Goal: Book appointment/travel/reservation

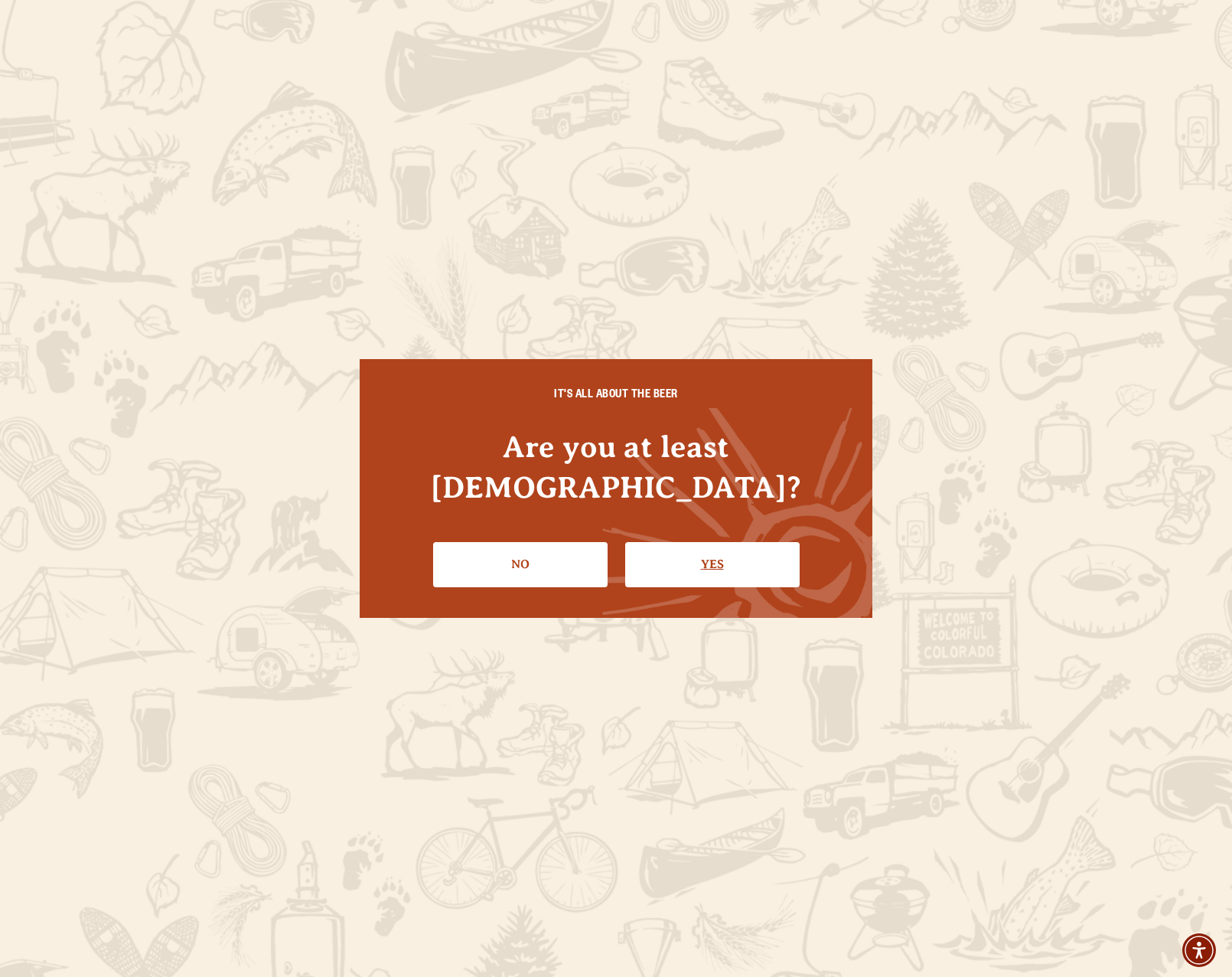
click at [707, 542] on link "Yes" at bounding box center [712, 563] width 174 height 44
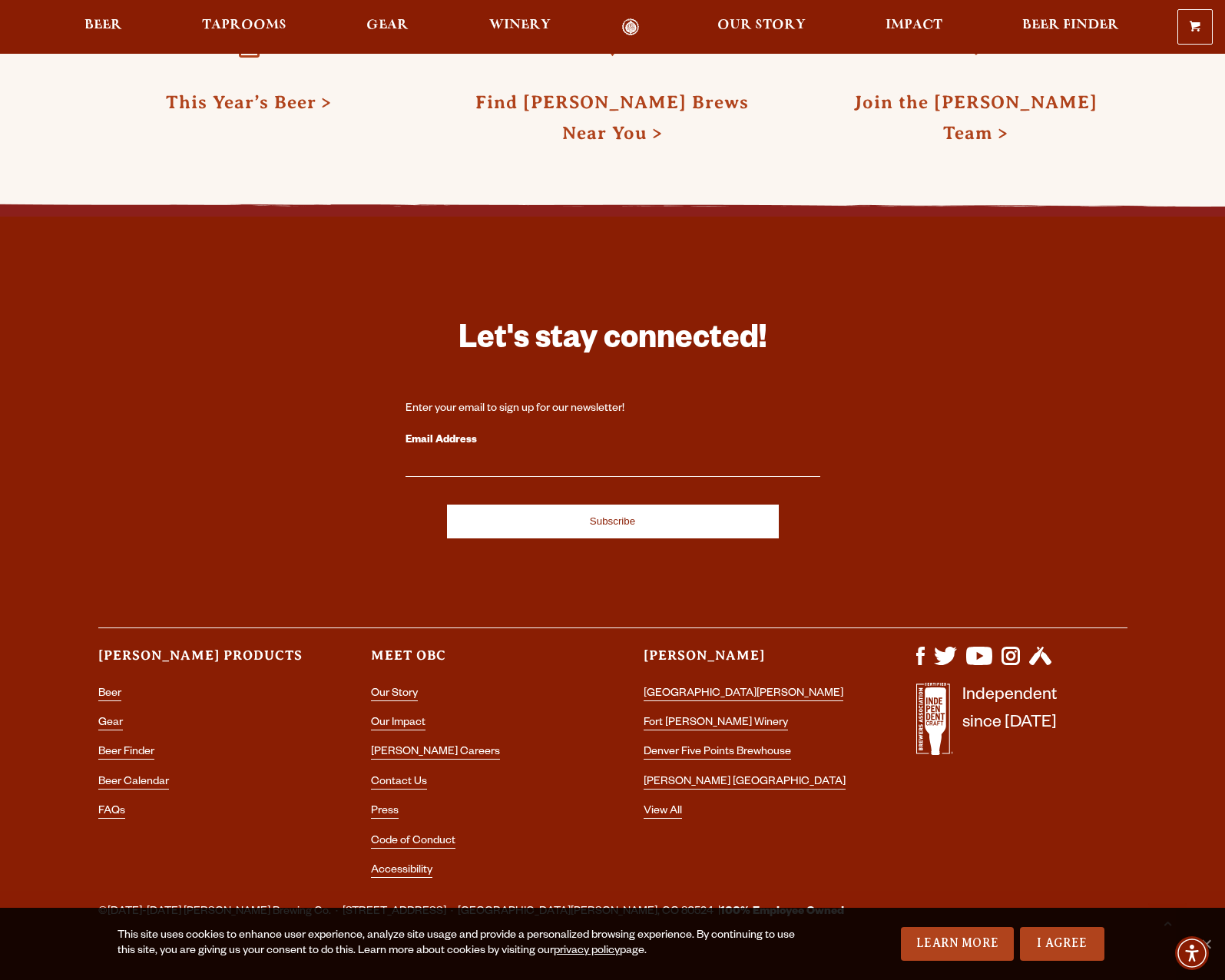
scroll to position [4158, 0]
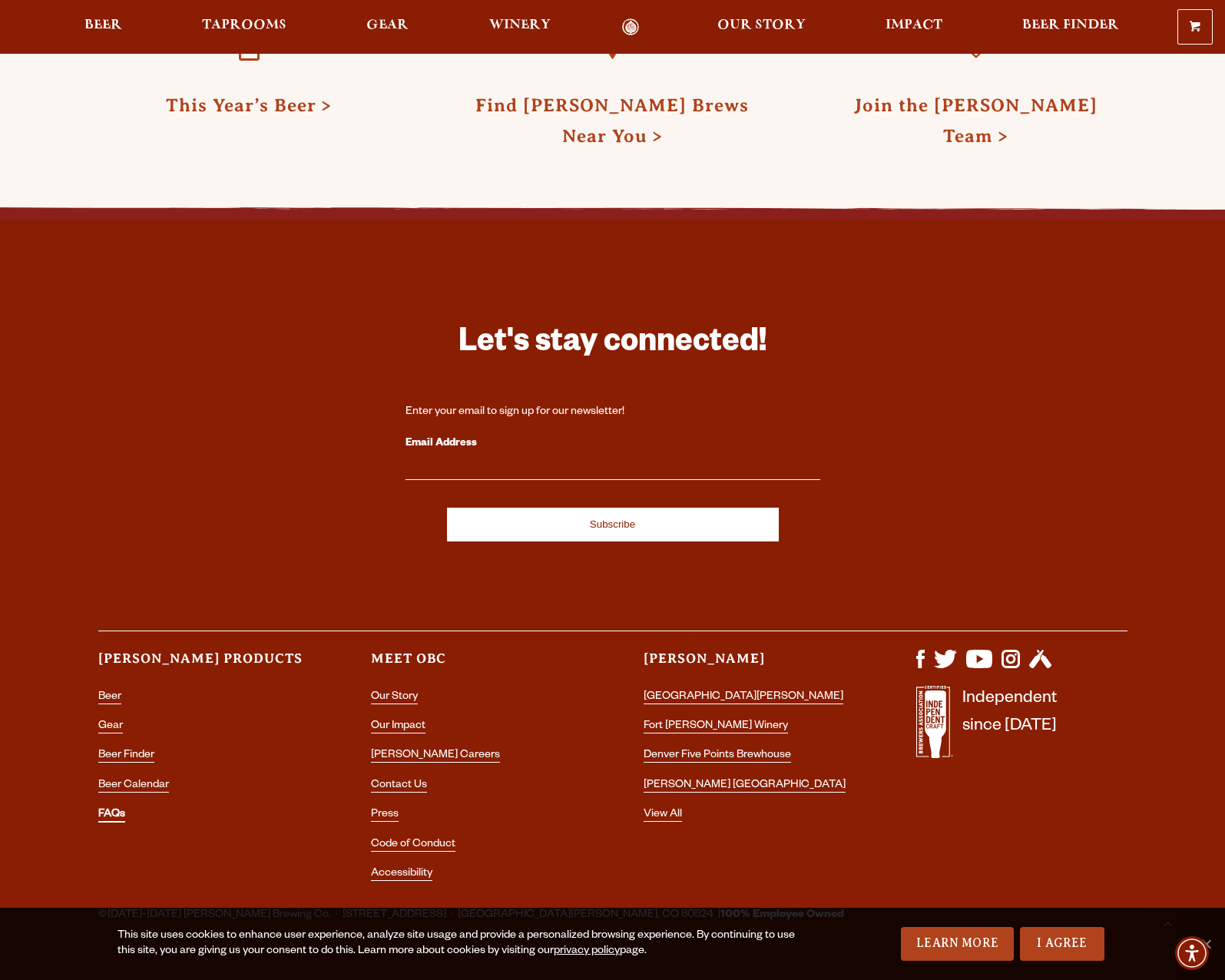
click at [121, 809] on link "FAQs" at bounding box center [112, 816] width 26 height 14
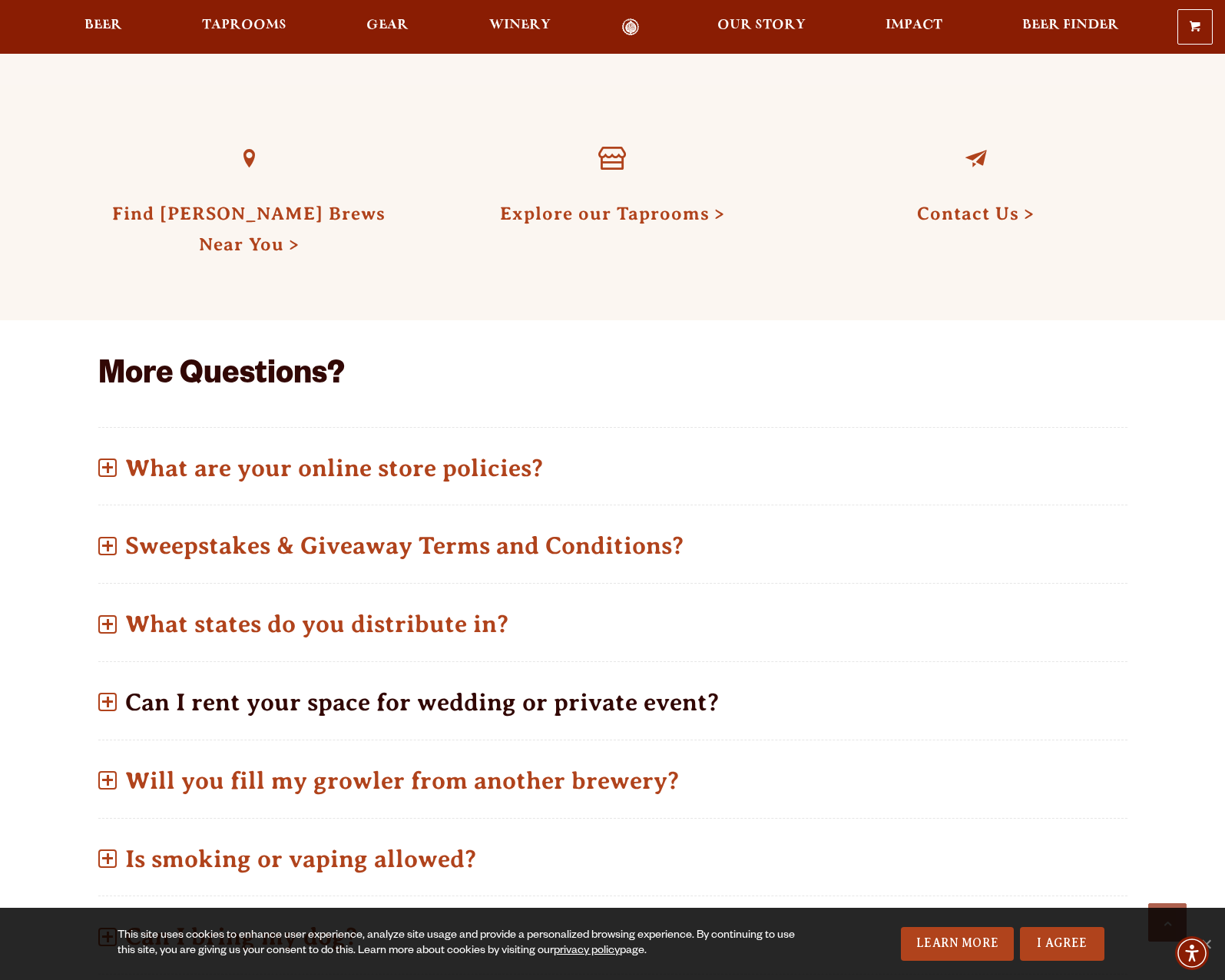
scroll to position [538, 0]
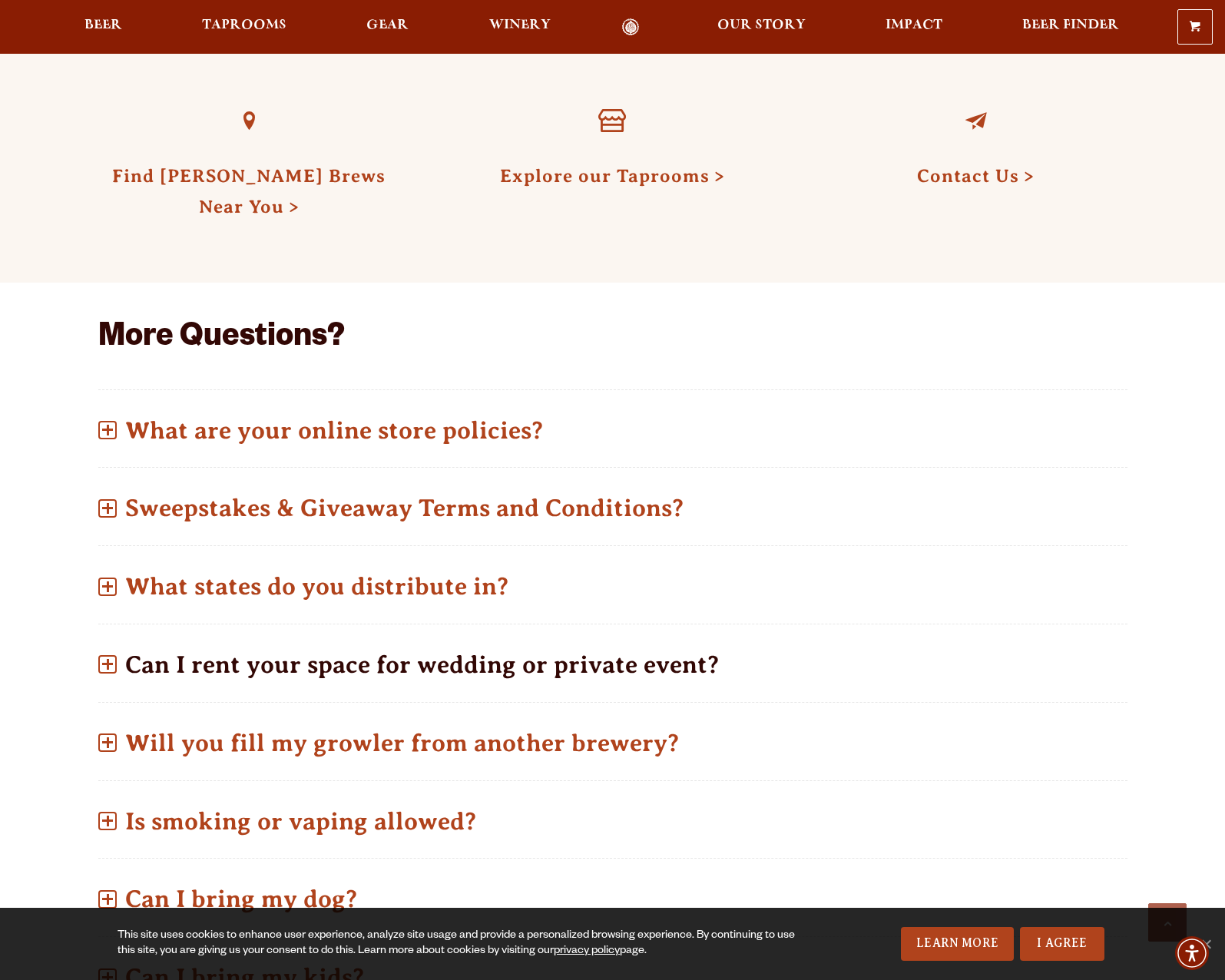
click at [384, 676] on p "Can I rent your space for wedding or private event?" at bounding box center [612, 664] width 1029 height 55
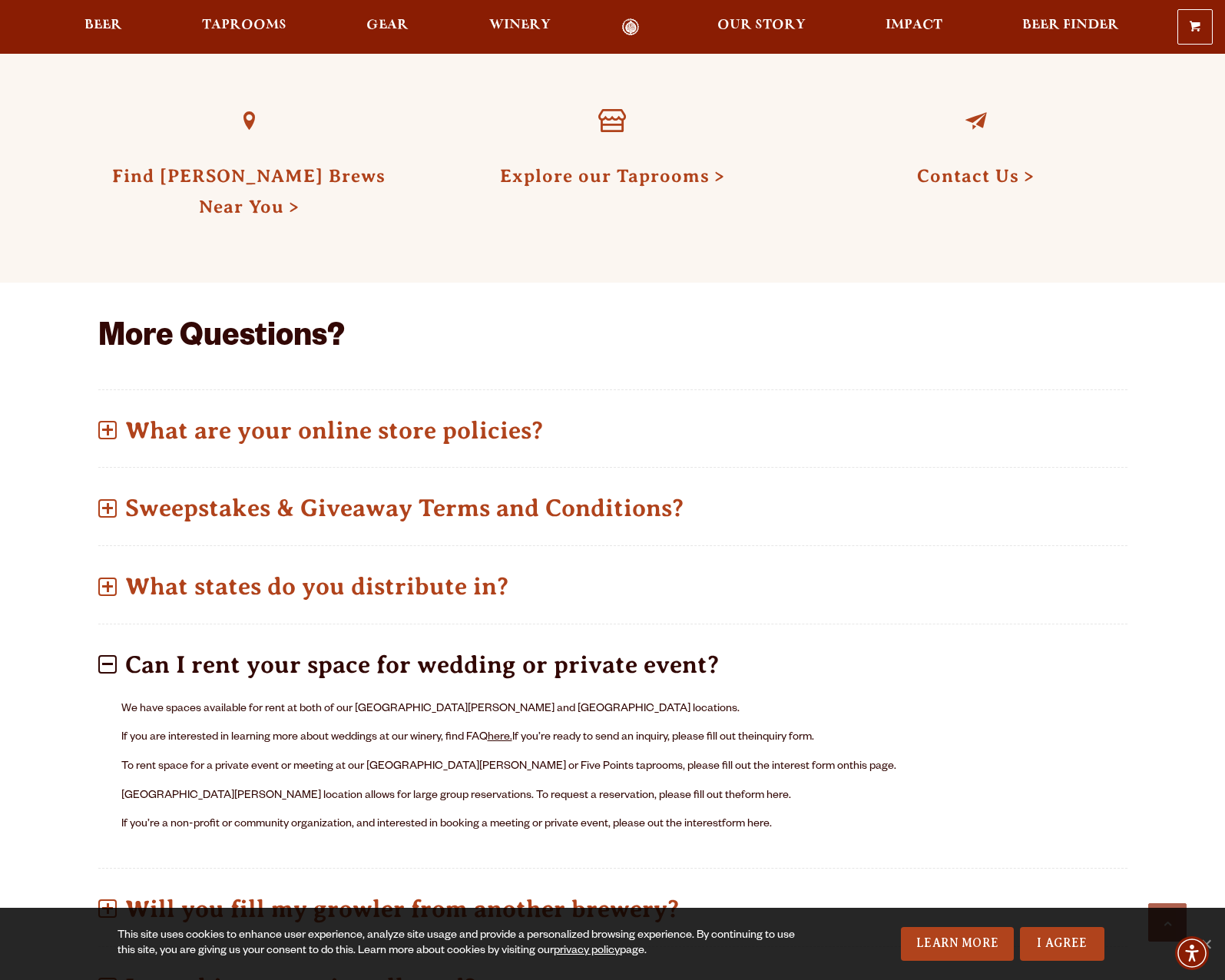
click at [502, 735] on link "here." at bounding box center [500, 737] width 25 height 12
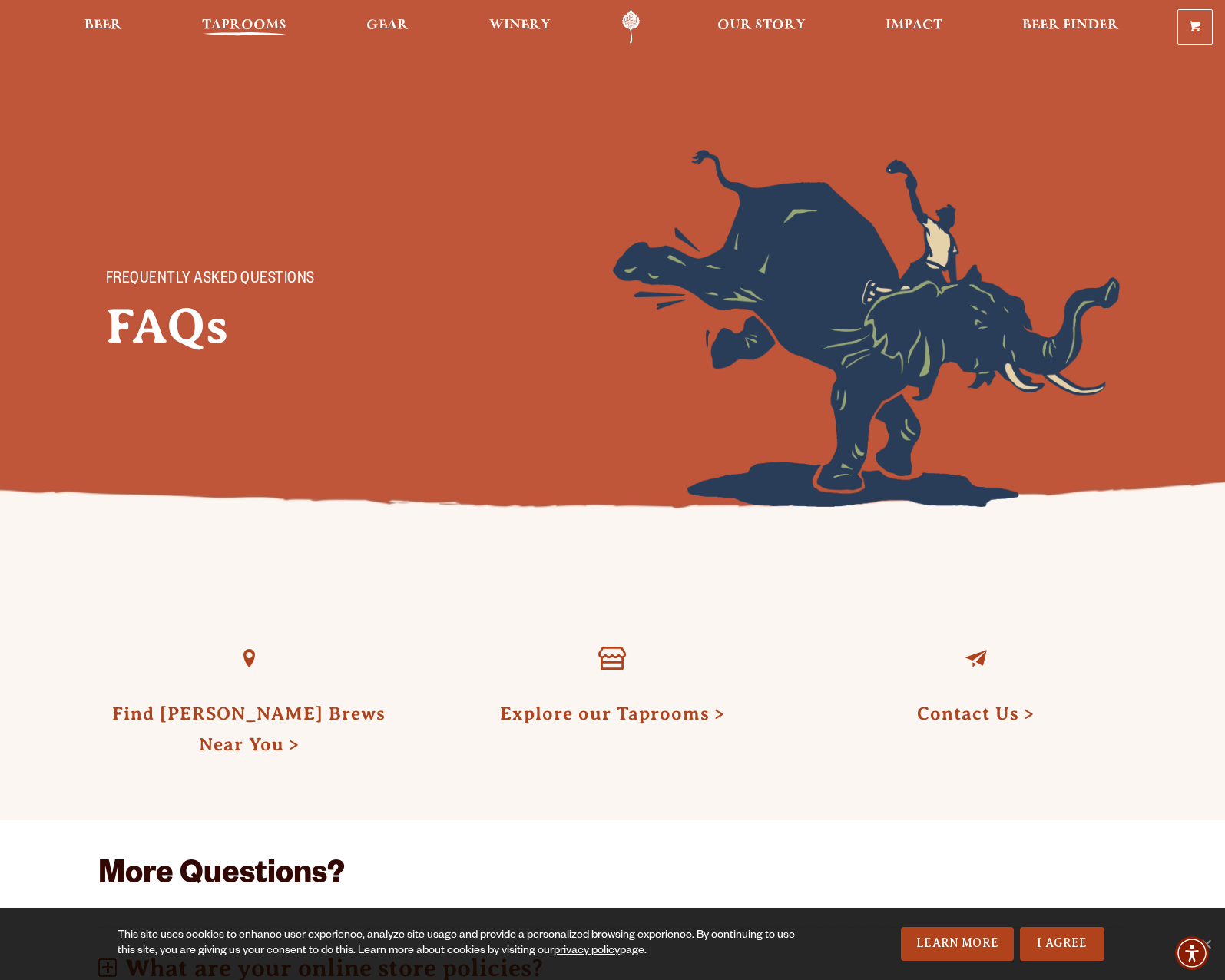
click at [238, 28] on span "Taprooms" at bounding box center [244, 25] width 84 height 12
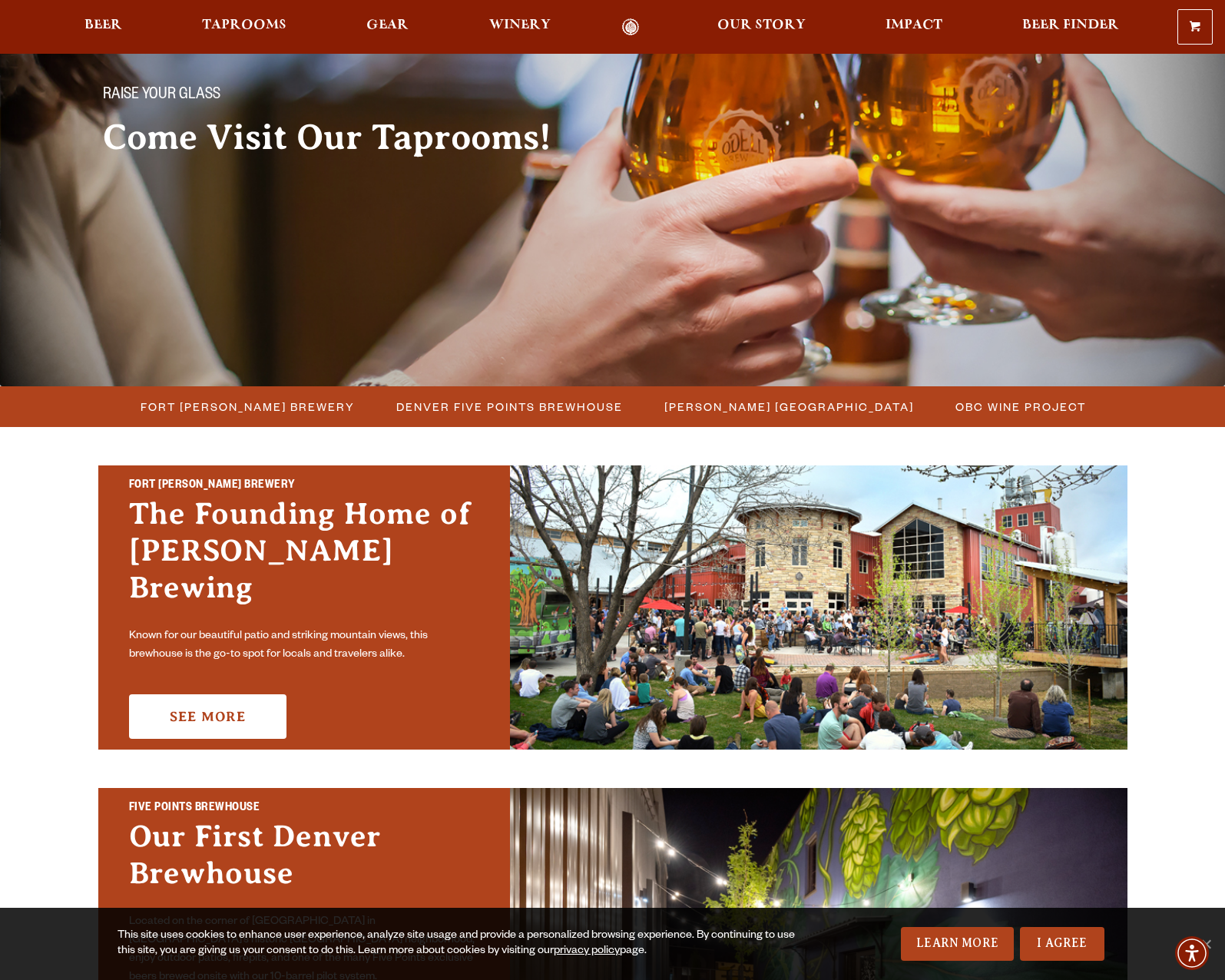
scroll to position [203, 0]
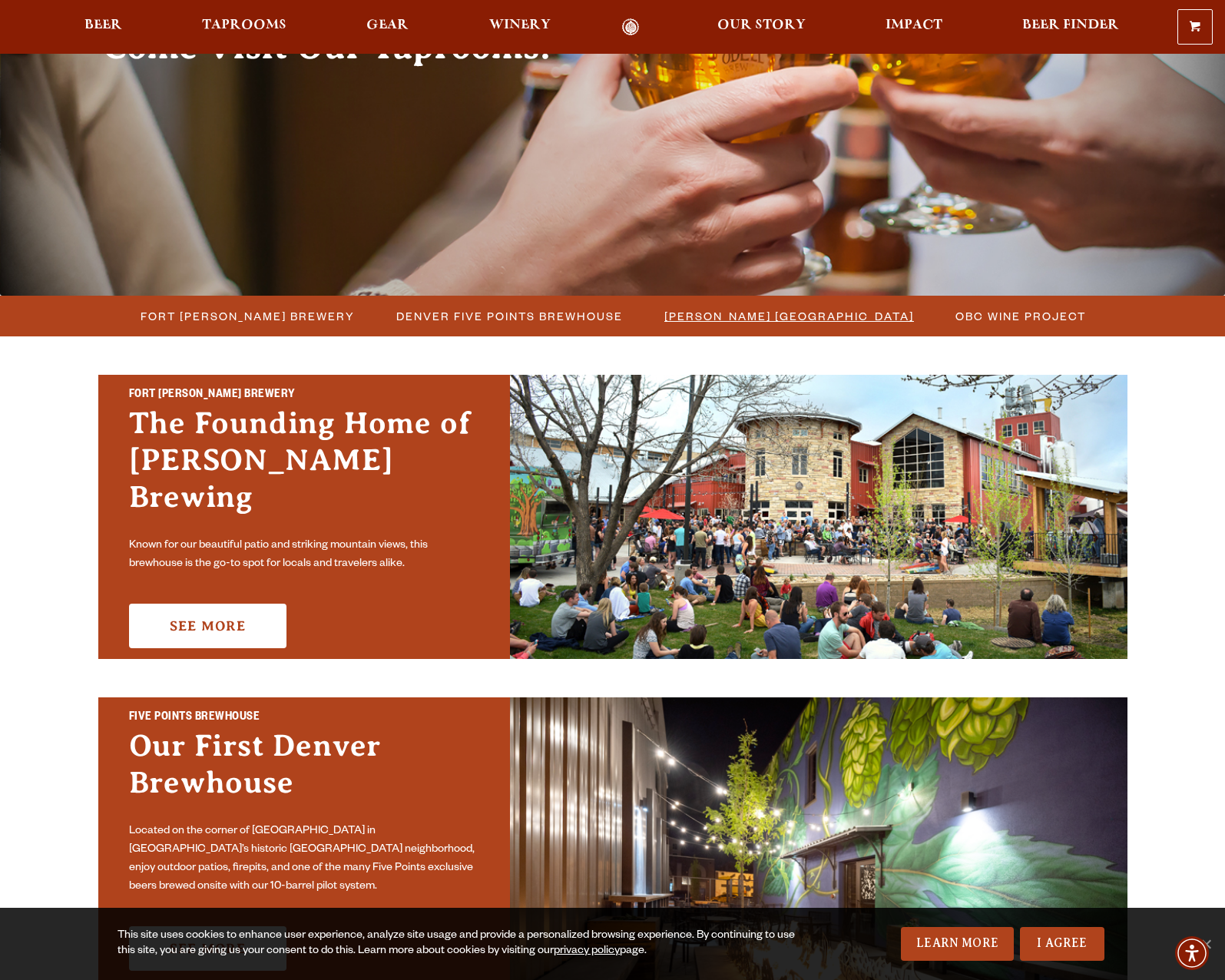
click at [715, 318] on span "[PERSON_NAME] [GEOGRAPHIC_DATA]" at bounding box center [789, 317] width 250 height 23
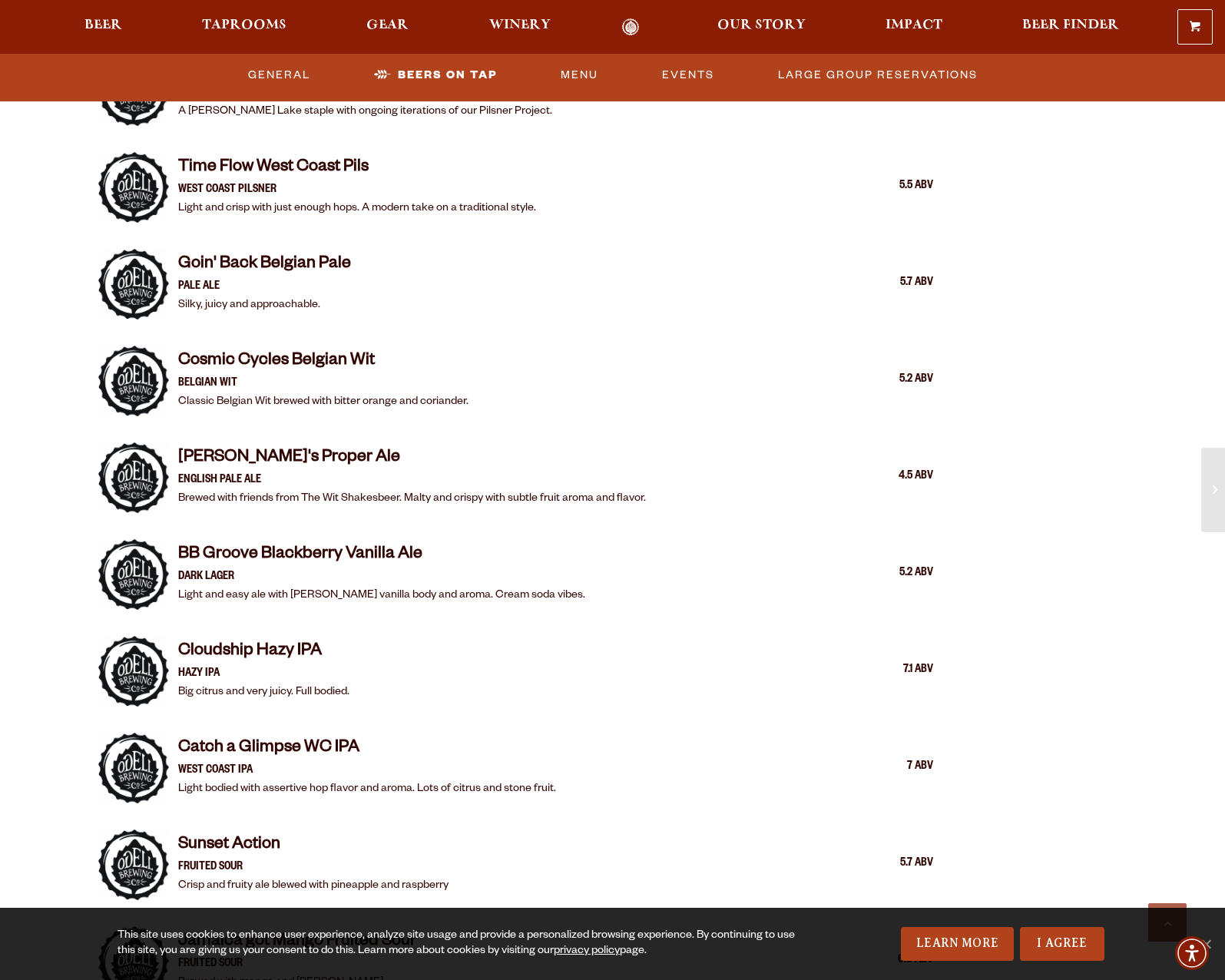
scroll to position [759, 0]
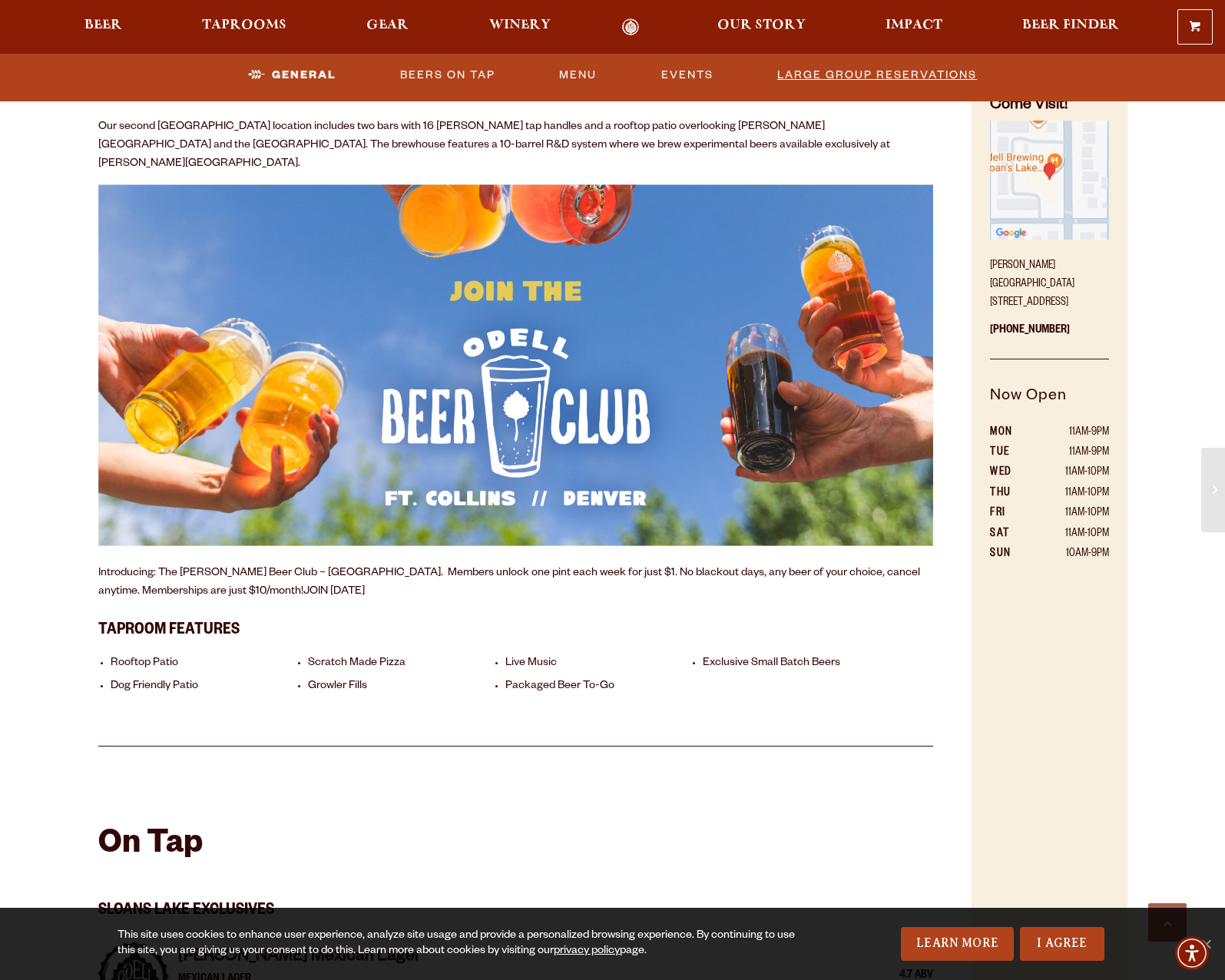
click at [785, 76] on link "Large Group Reservations" at bounding box center [877, 75] width 212 height 35
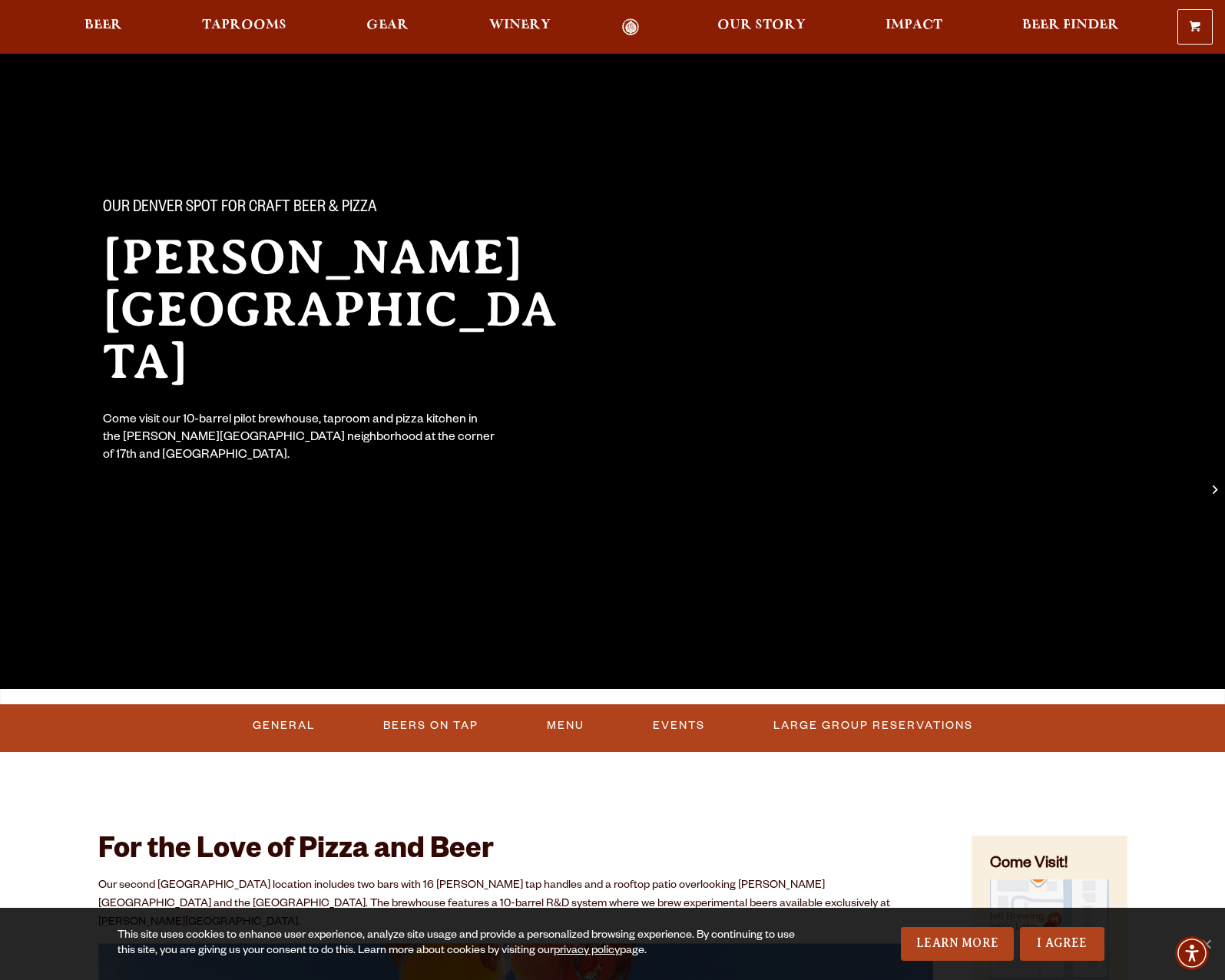
scroll to position [424, 0]
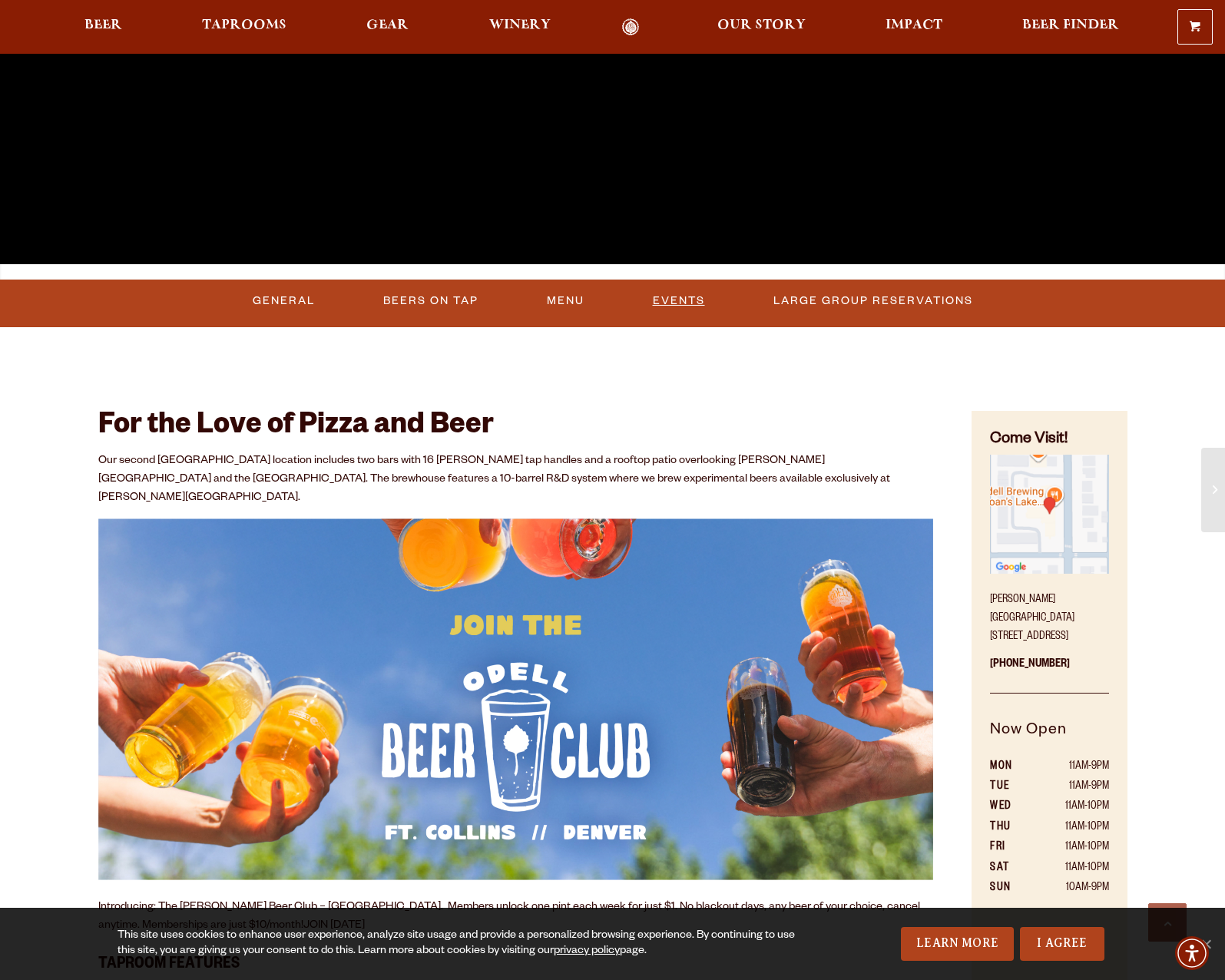
click at [678, 307] on link "Events" at bounding box center [679, 301] width 64 height 35
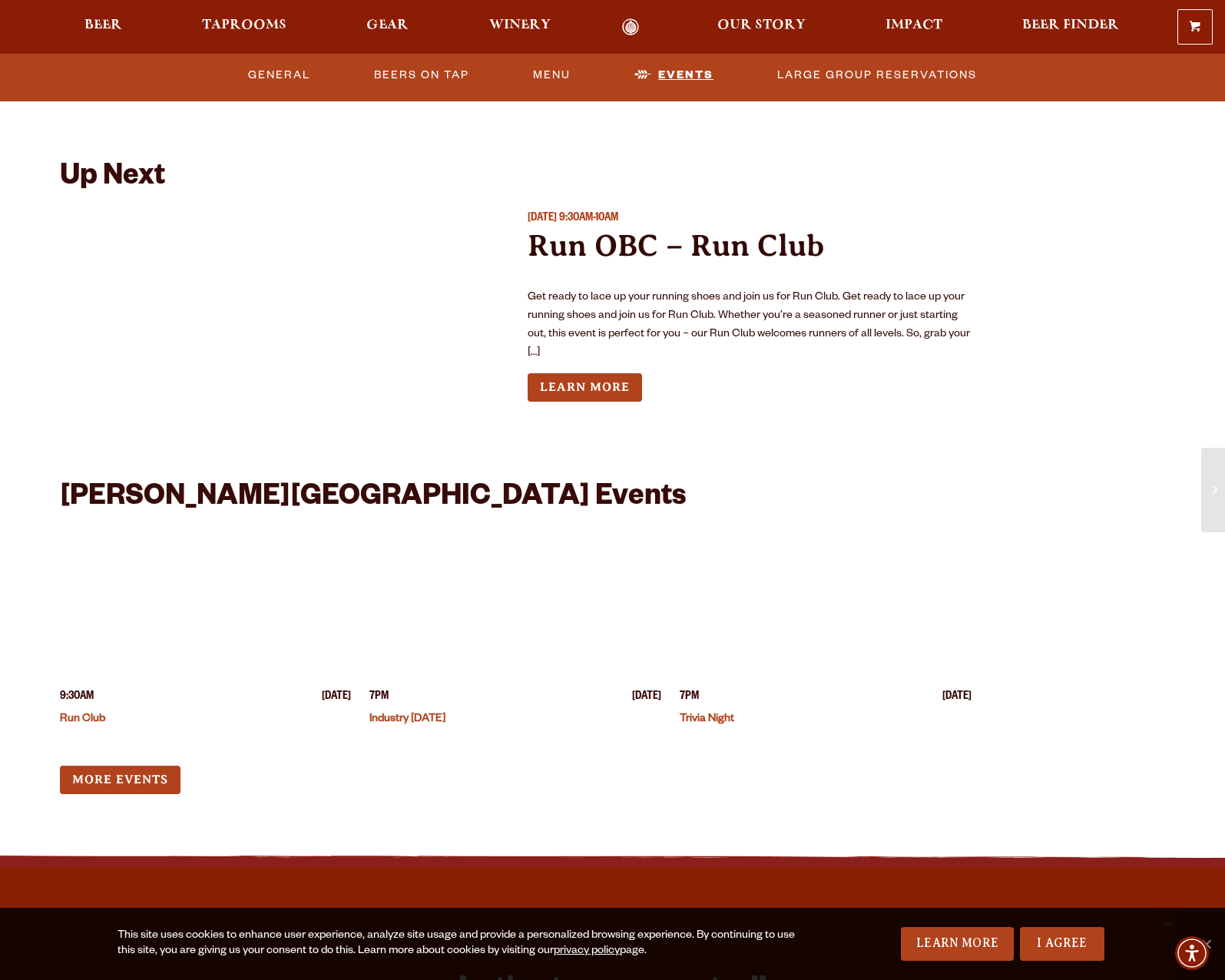
scroll to position [3761, 0]
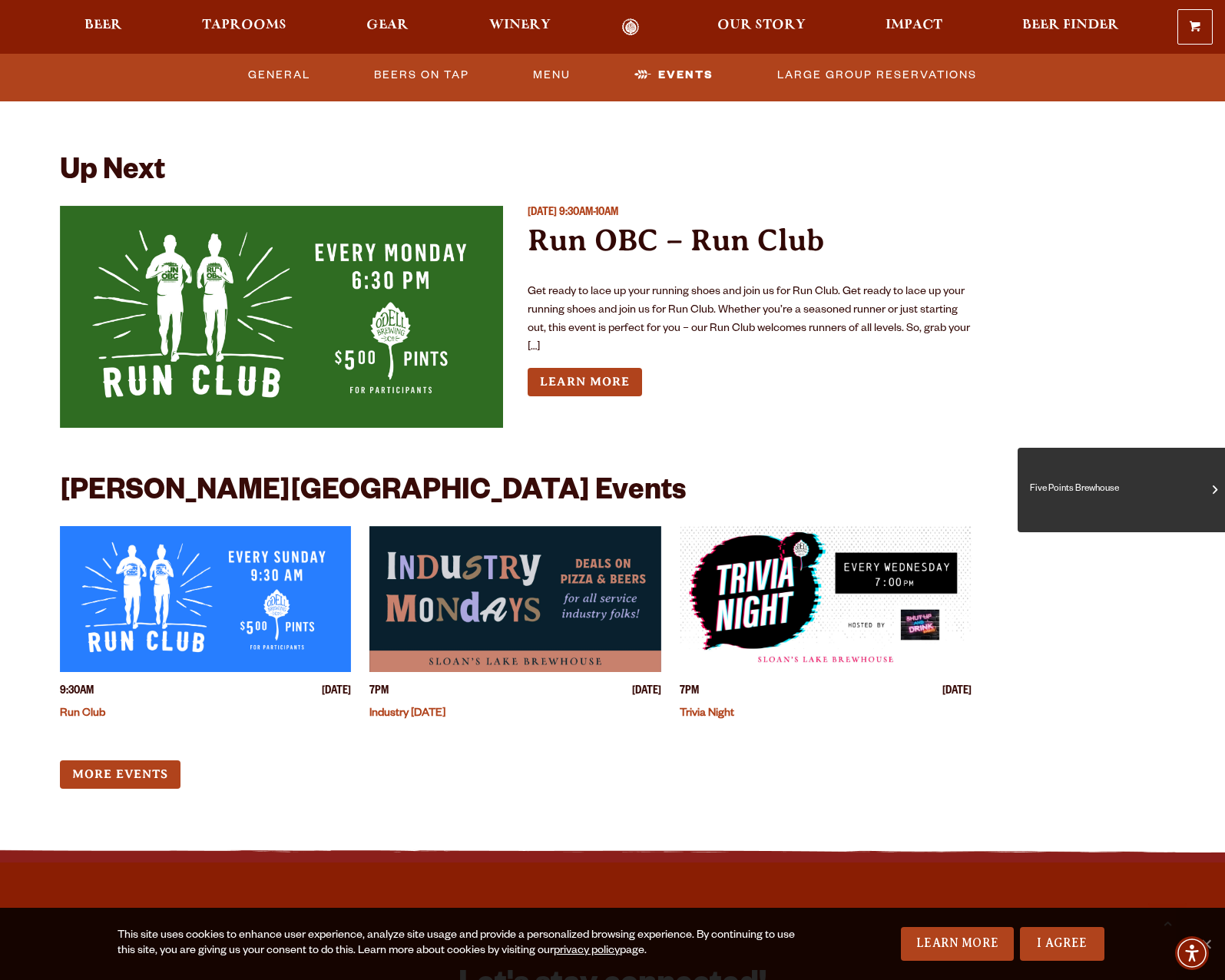
click at [1214, 484] on span at bounding box center [1215, 490] width 5 height 17
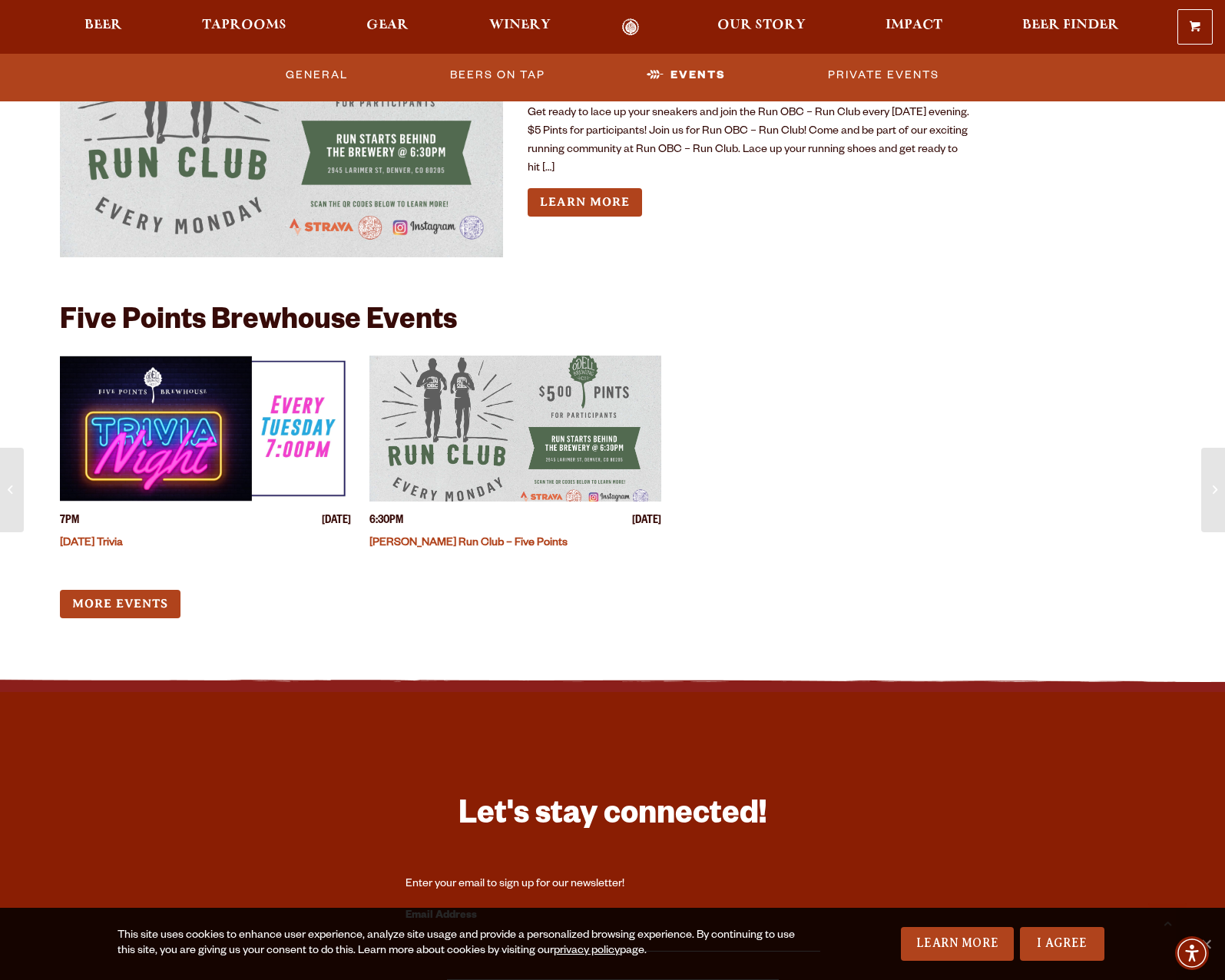
scroll to position [4776, 0]
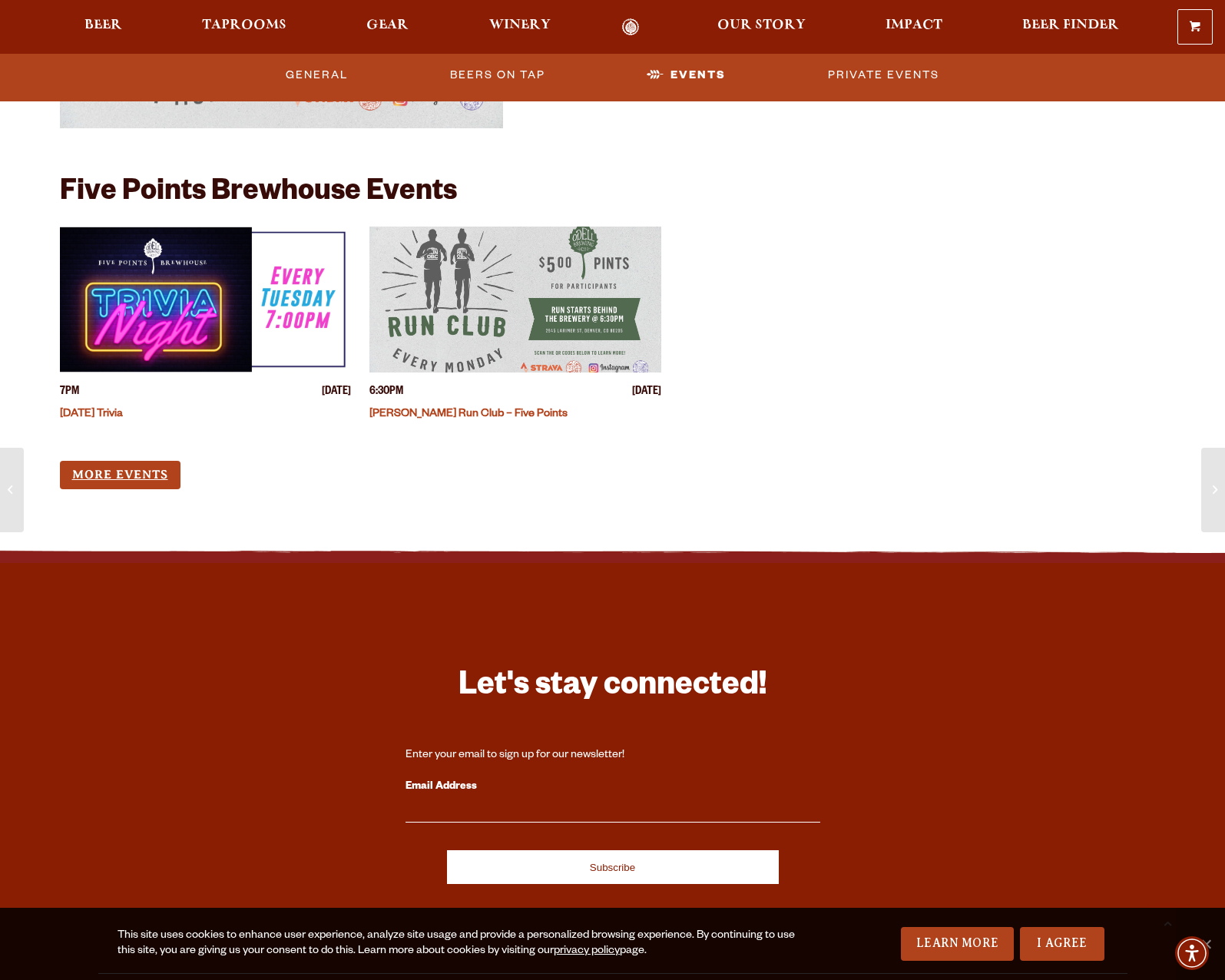
click at [111, 467] on link "More Events" at bounding box center [120, 474] width 121 height 28
